Goal: Navigation & Orientation: Find specific page/section

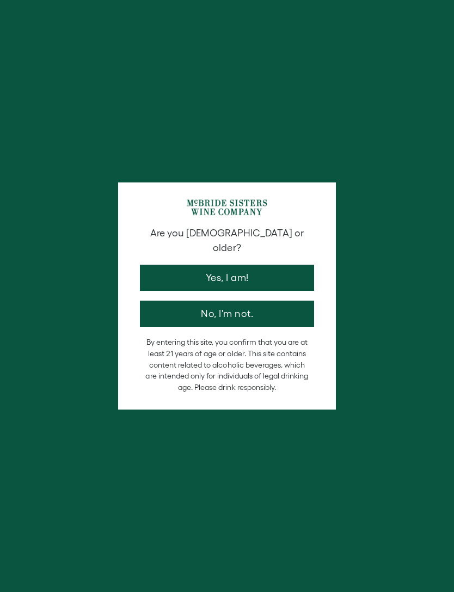
click at [254, 267] on button "Yes, I am!" at bounding box center [227, 278] width 174 height 26
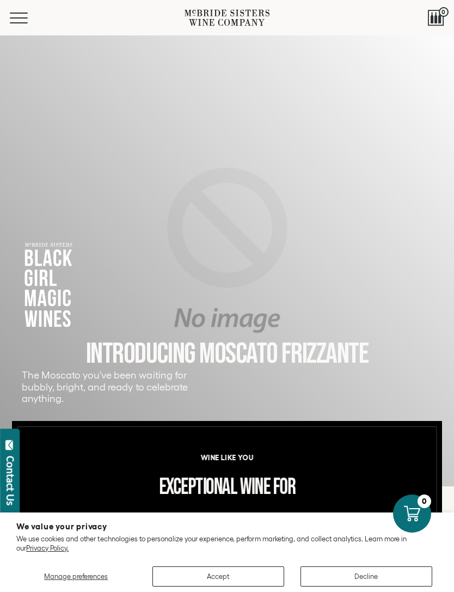
click at [222, 585] on button "Accept" at bounding box center [219, 576] width 132 height 20
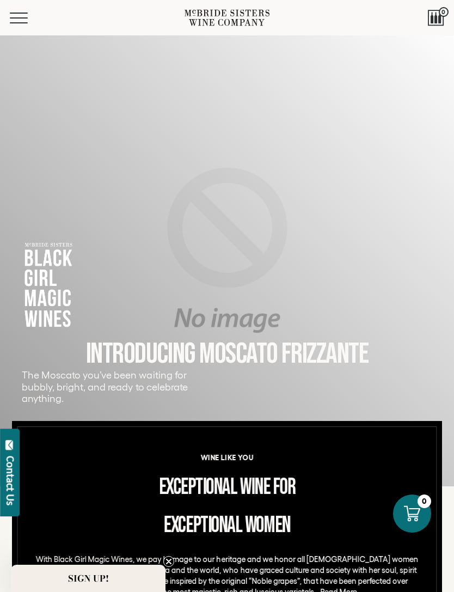
click at [222, 579] on p "With Black Girl Magic Wines, we pay homage to our heritage and we honor all [DE…" at bounding box center [227, 576] width 388 height 44
click at [13, 22] on span "Mobile Menu Trigger" at bounding box center [19, 22] width 18 height 1
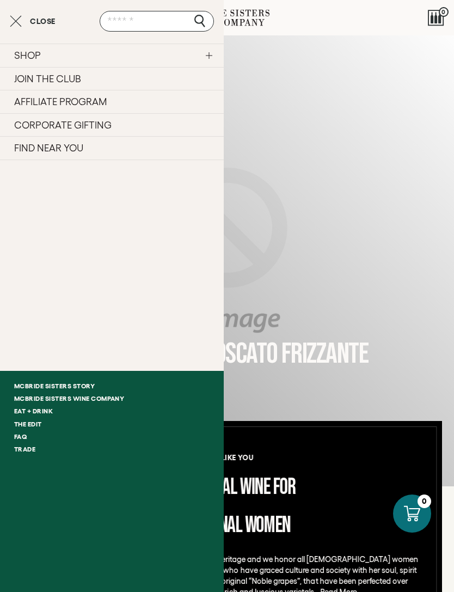
click at [78, 155] on link "FIND NEAR YOU" at bounding box center [112, 148] width 224 height 24
